Goal: Information Seeking & Learning: Learn about a topic

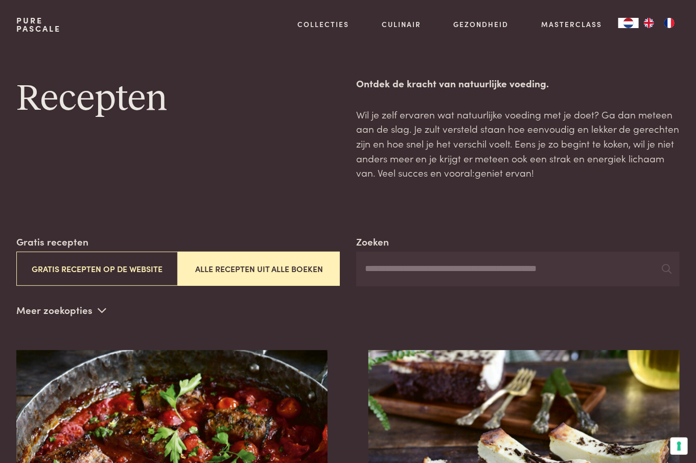
click at [247, 134] on div "Recepten" at bounding box center [177, 128] width 323 height 104
click at [413, 267] on input "Zoeken" at bounding box center [517, 269] width 323 height 35
type input "****"
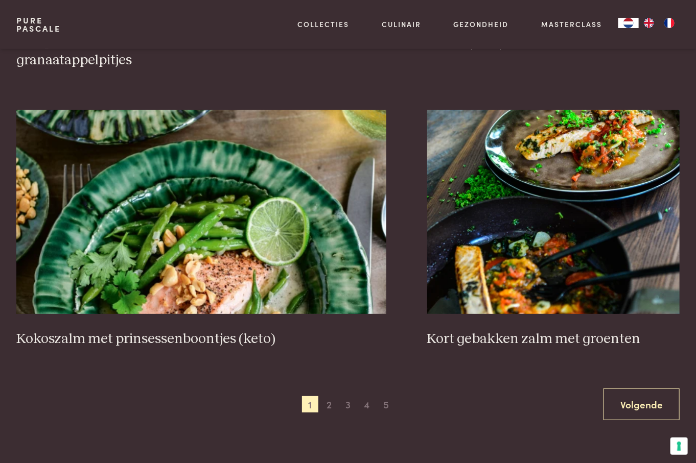
scroll to position [1736, 0]
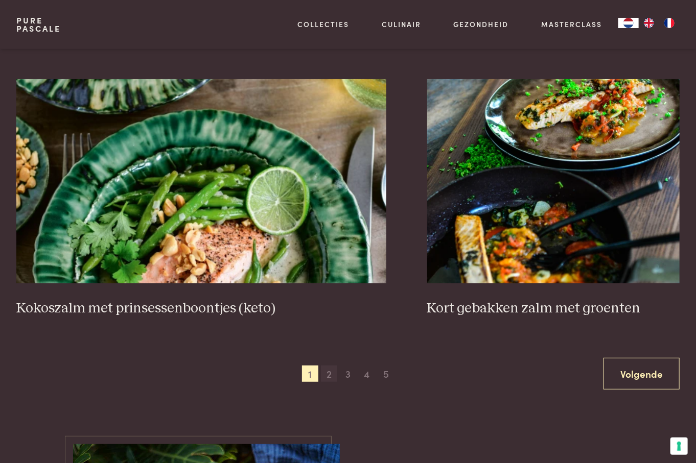
click at [331, 373] on span "2" at bounding box center [329, 374] width 16 height 16
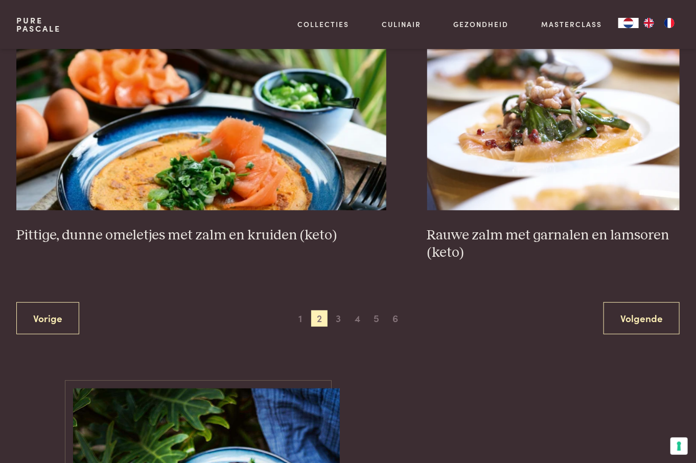
scroll to position [1869, 0]
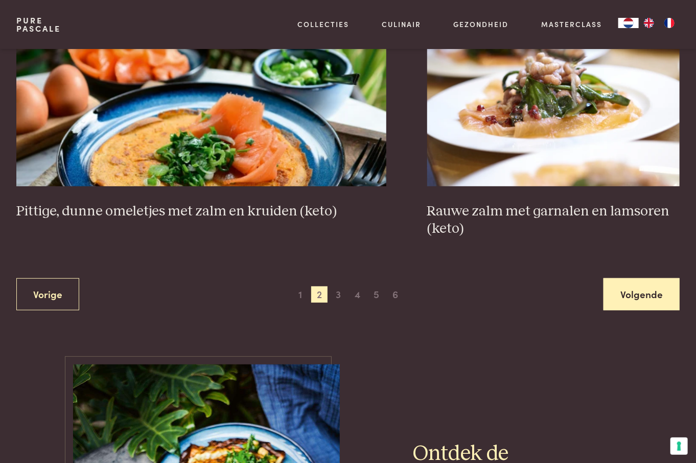
click at [552, 293] on link "Volgende" at bounding box center [641, 294] width 76 height 32
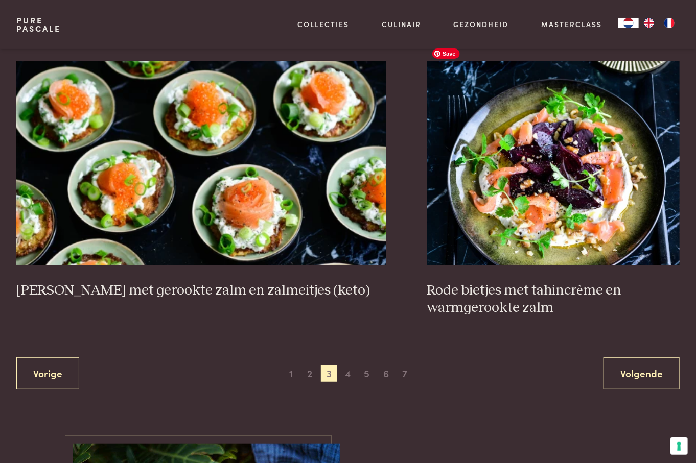
scroll to position [1767, 0]
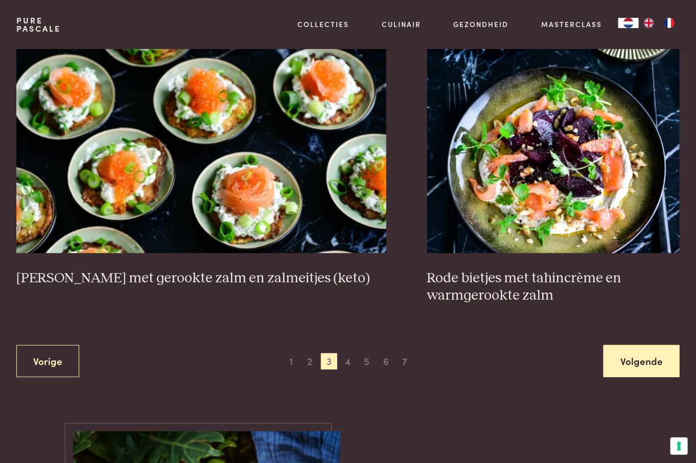
click at [552, 345] on link "Volgende" at bounding box center [641, 361] width 76 height 32
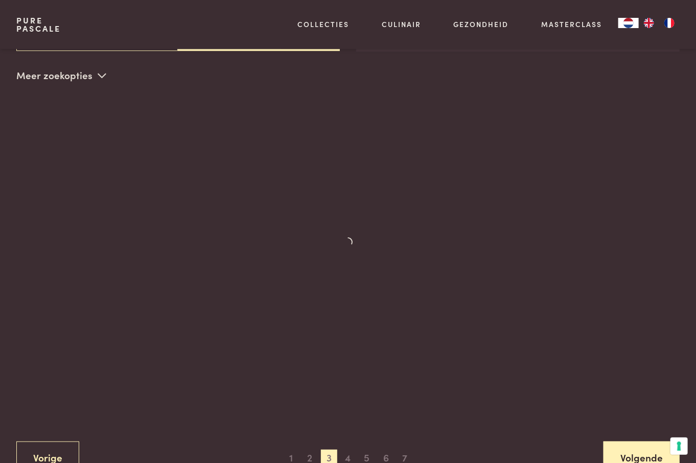
scroll to position [234, 0]
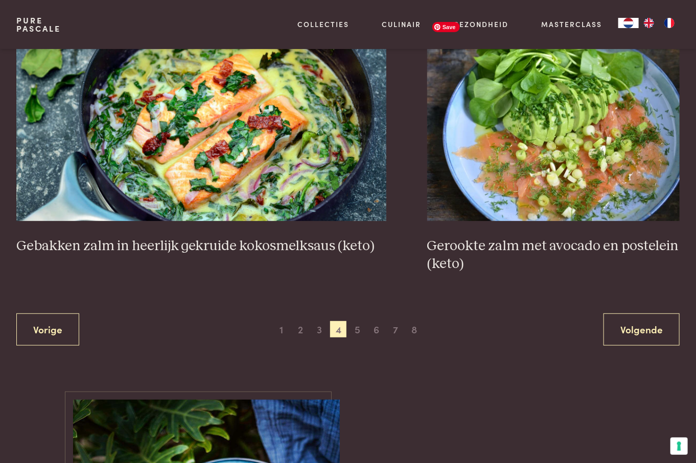
scroll to position [1818, 0]
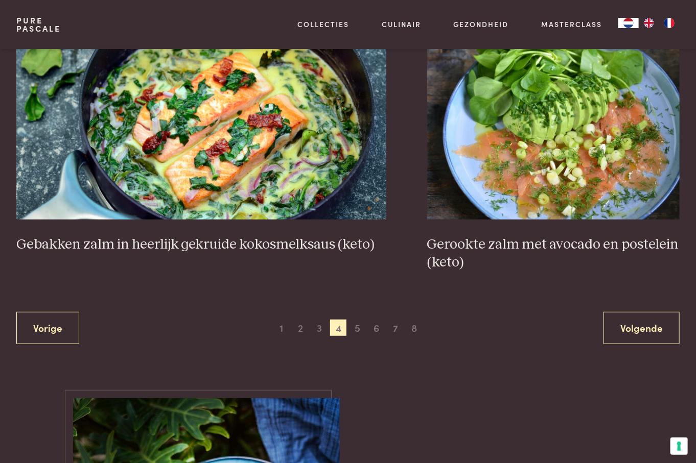
click at [442, 388] on main "Recepten Ontdek de kracht van natuurlijke voeding. Wil je zelf ervaren wat natu…" at bounding box center [348, 74] width 696 height 3730
click at [552, 244] on h3 "Gerookte zalm met avocado en postelein (keto)" at bounding box center [553, 253] width 252 height 35
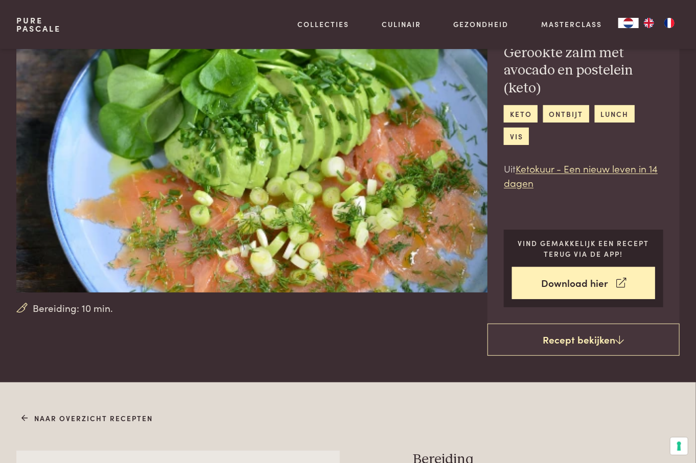
scroll to position [51, 0]
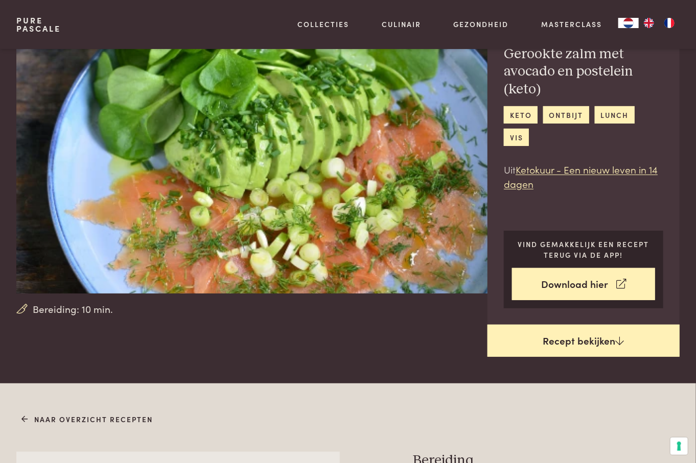
click at [580, 338] on link "Recept bekijken" at bounding box center [583, 341] width 192 height 33
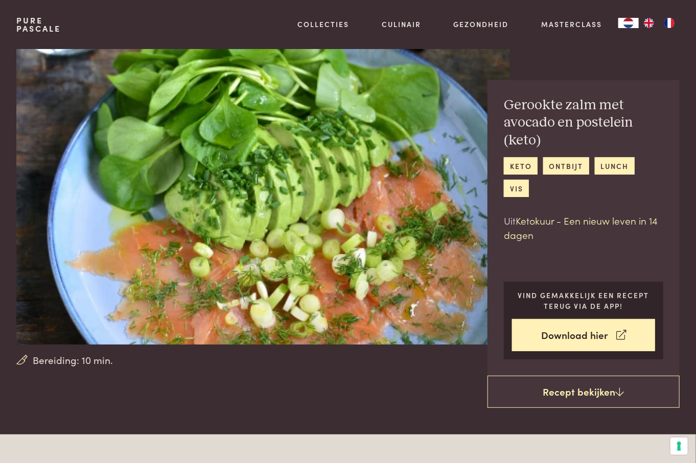
click at [618, 220] on link "Ketokuur - Een nieuw leven in 14 dagen" at bounding box center [581, 227] width 154 height 29
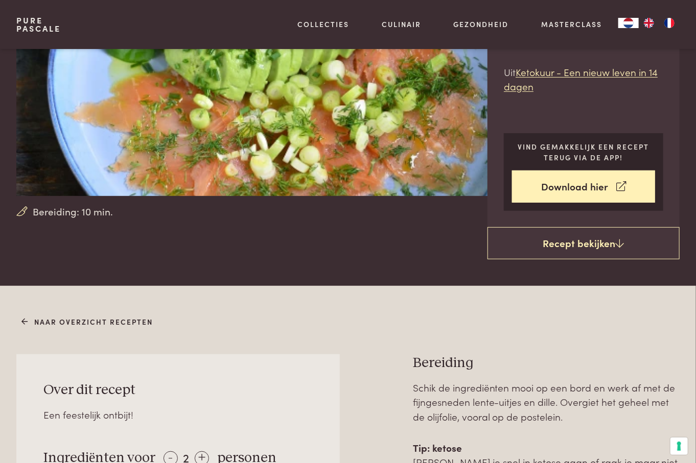
scroll to position [45, 0]
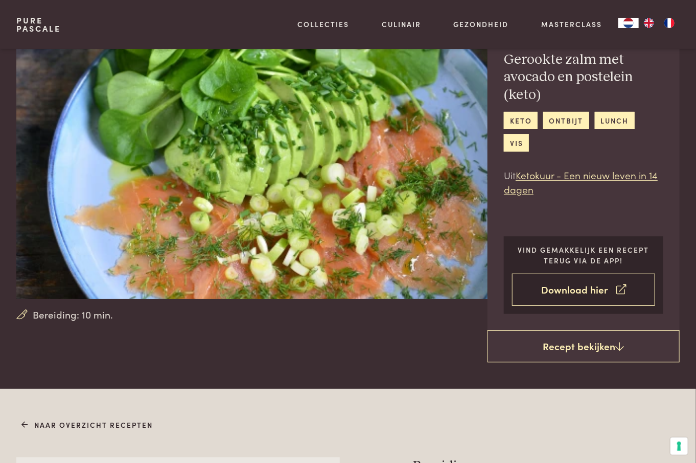
click at [576, 290] on link "Download hier" at bounding box center [583, 290] width 143 height 32
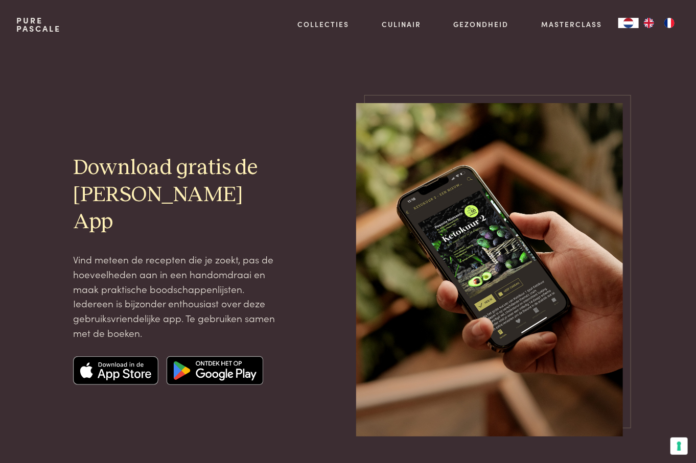
click at [210, 356] on img at bounding box center [214, 370] width 97 height 29
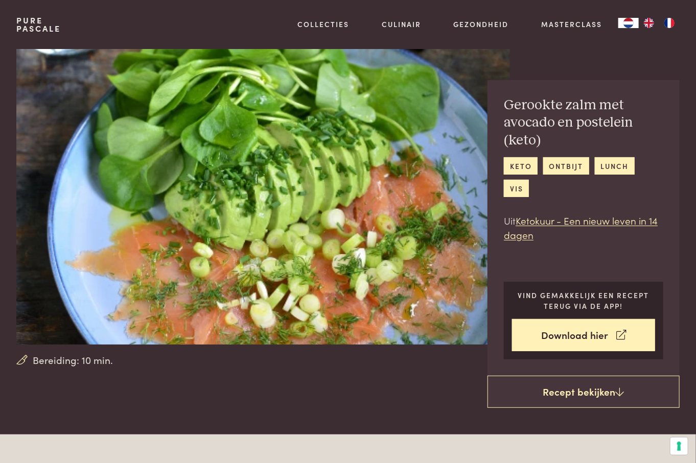
scroll to position [1271, 0]
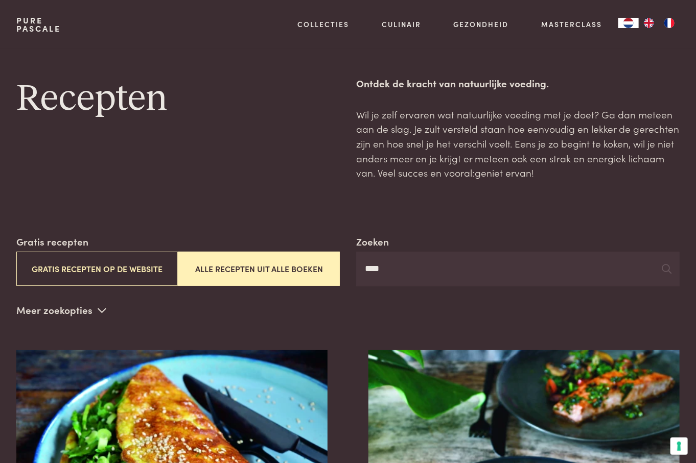
click at [374, 271] on input "****" at bounding box center [517, 269] width 323 height 35
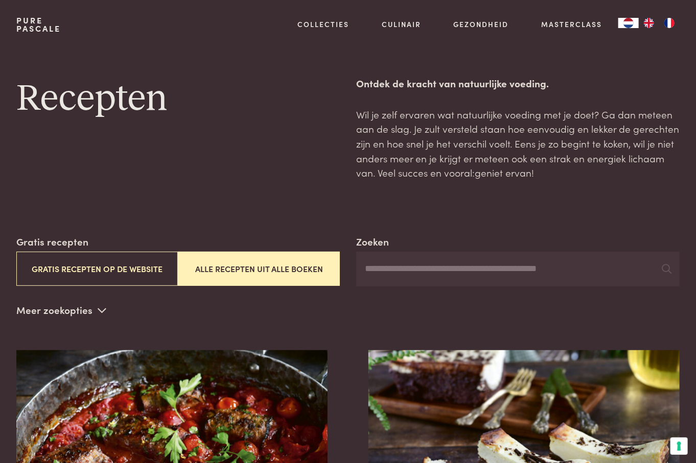
click at [100, 309] on icon at bounding box center [102, 310] width 9 height 10
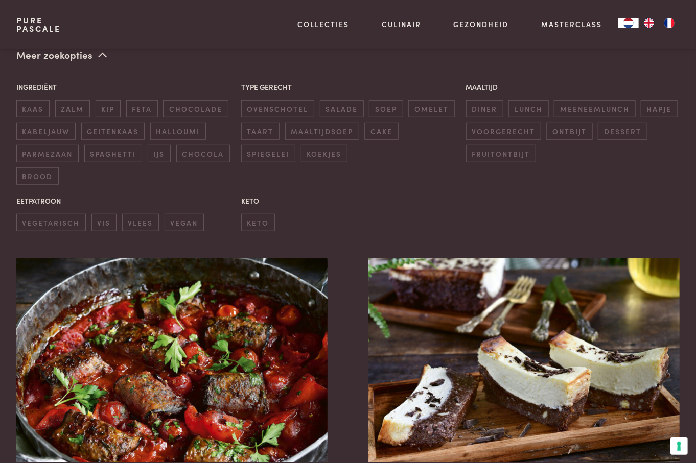
scroll to position [204, 0]
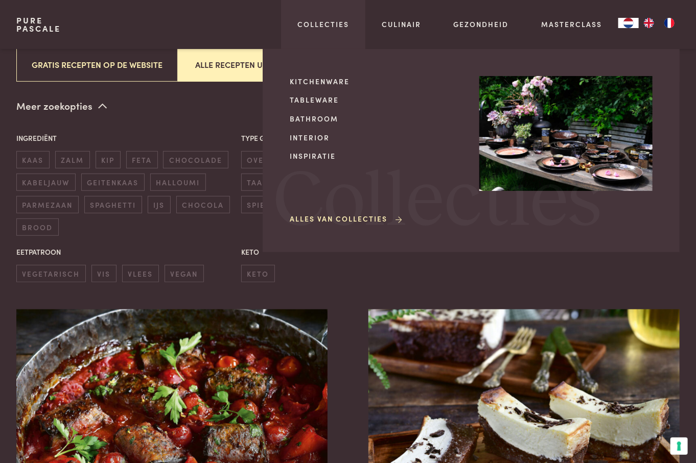
click at [425, 66] on div "Kitchenware Tableware Bathroom Interior Inspiratie Alles van Collecties Collect…" at bounding box center [471, 150] width 417 height 203
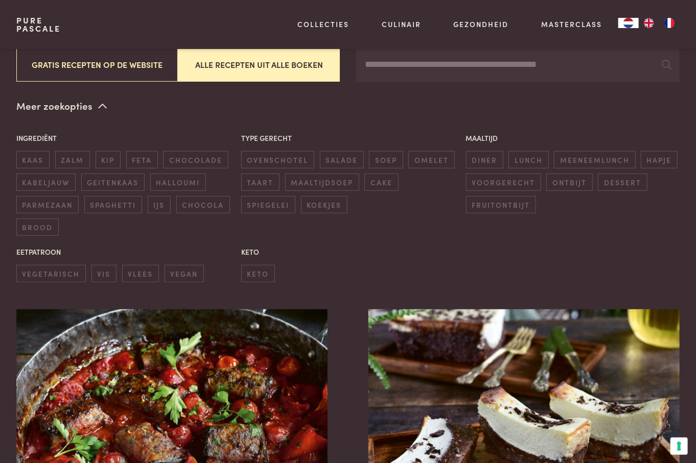
click at [499, 68] on input "Zoeken" at bounding box center [517, 64] width 323 height 35
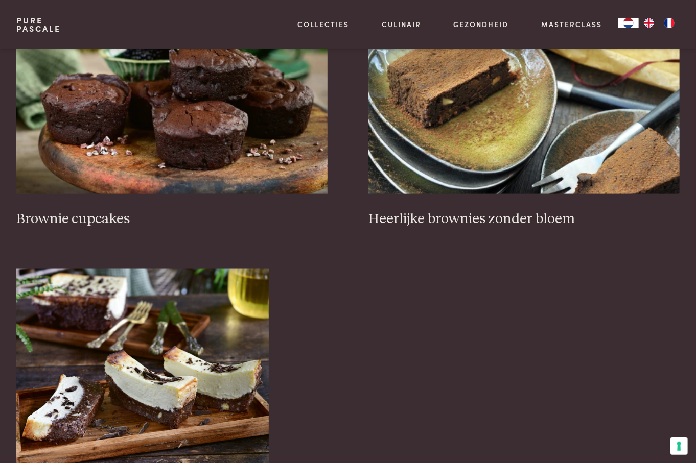
scroll to position [511, 0]
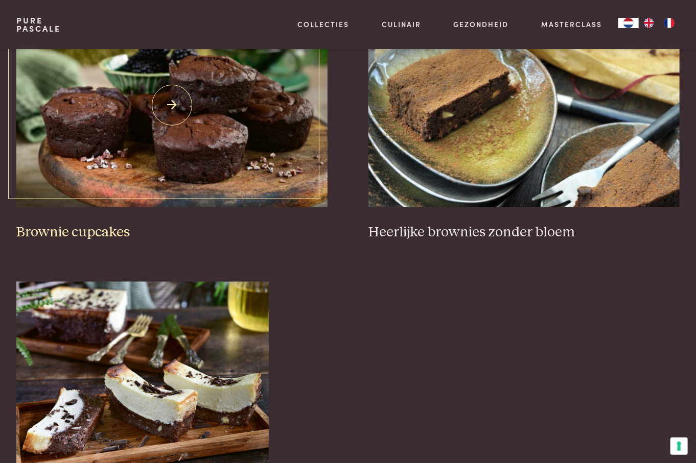
type input "*******"
click at [104, 230] on h3 "Brownie cupcakes" at bounding box center [171, 233] width 311 height 18
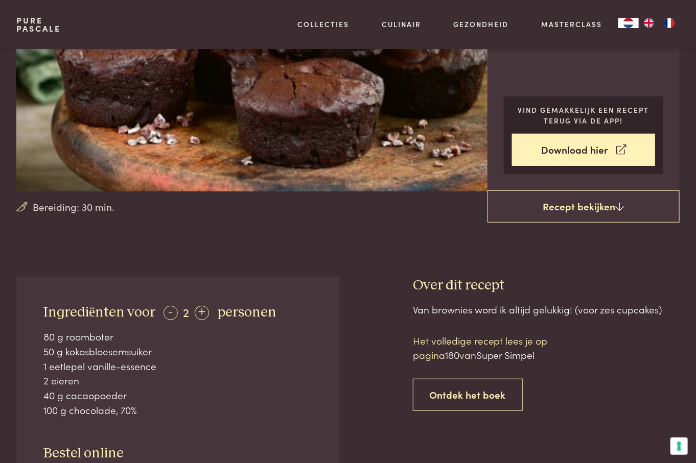
scroll to position [204, 0]
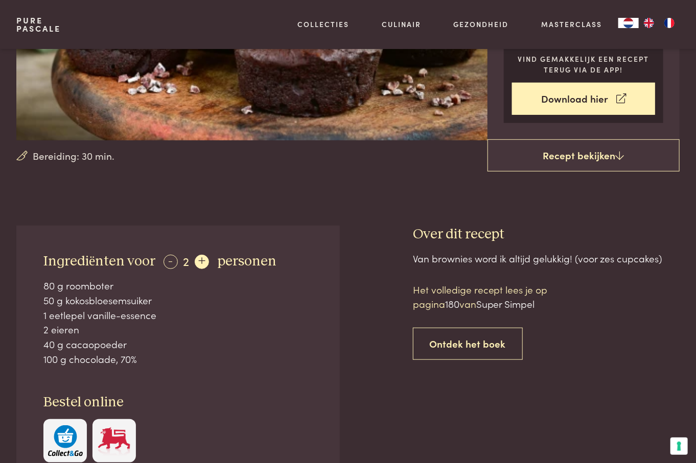
click at [197, 260] on div "+" at bounding box center [202, 262] width 14 height 14
click at [167, 262] on div "-" at bounding box center [170, 262] width 14 height 14
click at [200, 259] on div "+" at bounding box center [202, 262] width 14 height 14
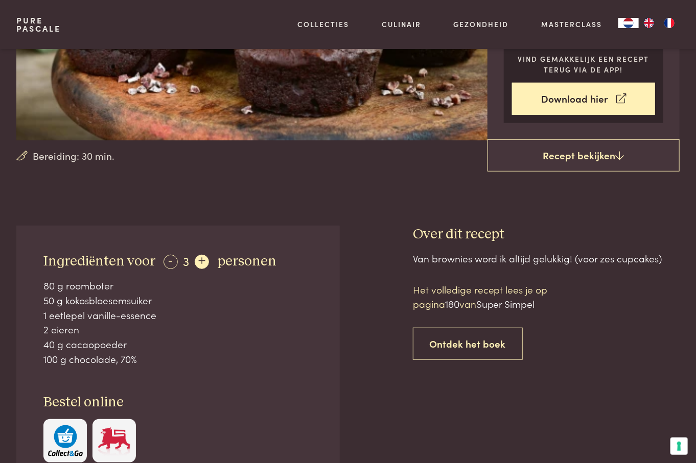
click at [200, 259] on div "+" at bounding box center [202, 262] width 14 height 14
click at [169, 262] on div "-" at bounding box center [170, 262] width 14 height 14
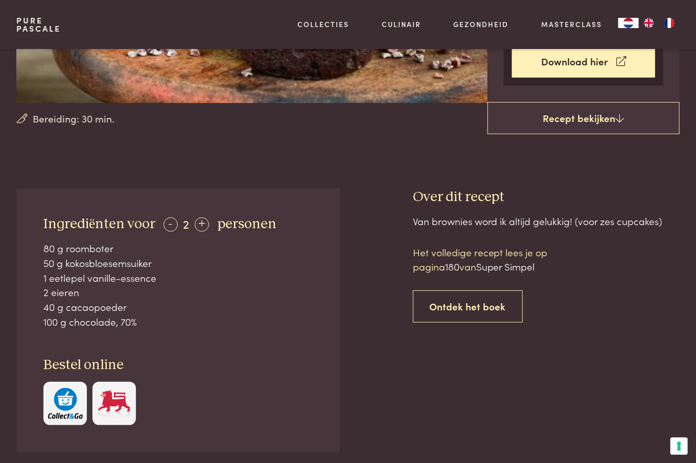
scroll to position [255, 0]
